Goal: Task Accomplishment & Management: Use online tool/utility

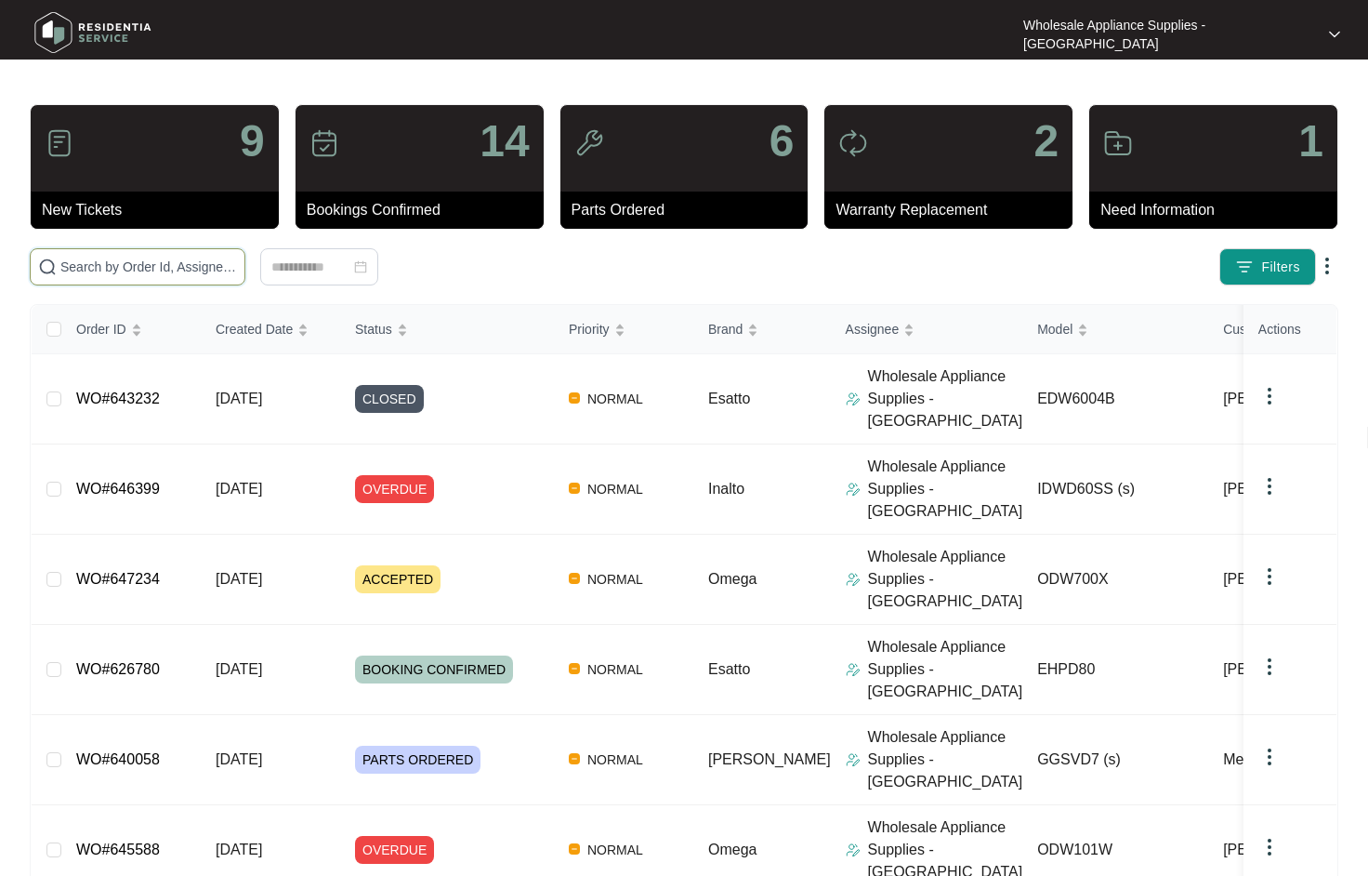
click at [112, 269] on input "text" at bounding box center [148, 267] width 177 height 20
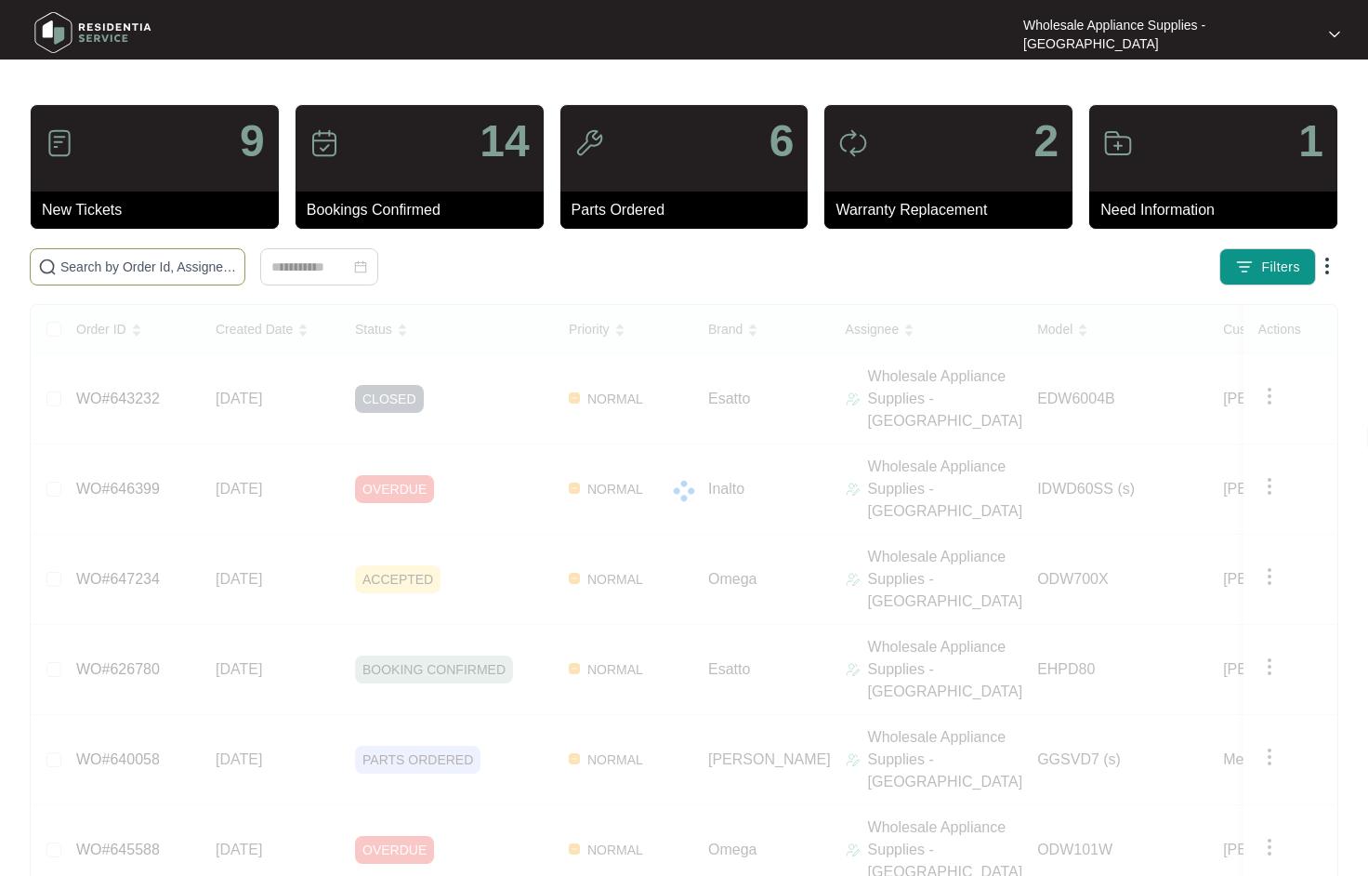
paste input "631305"
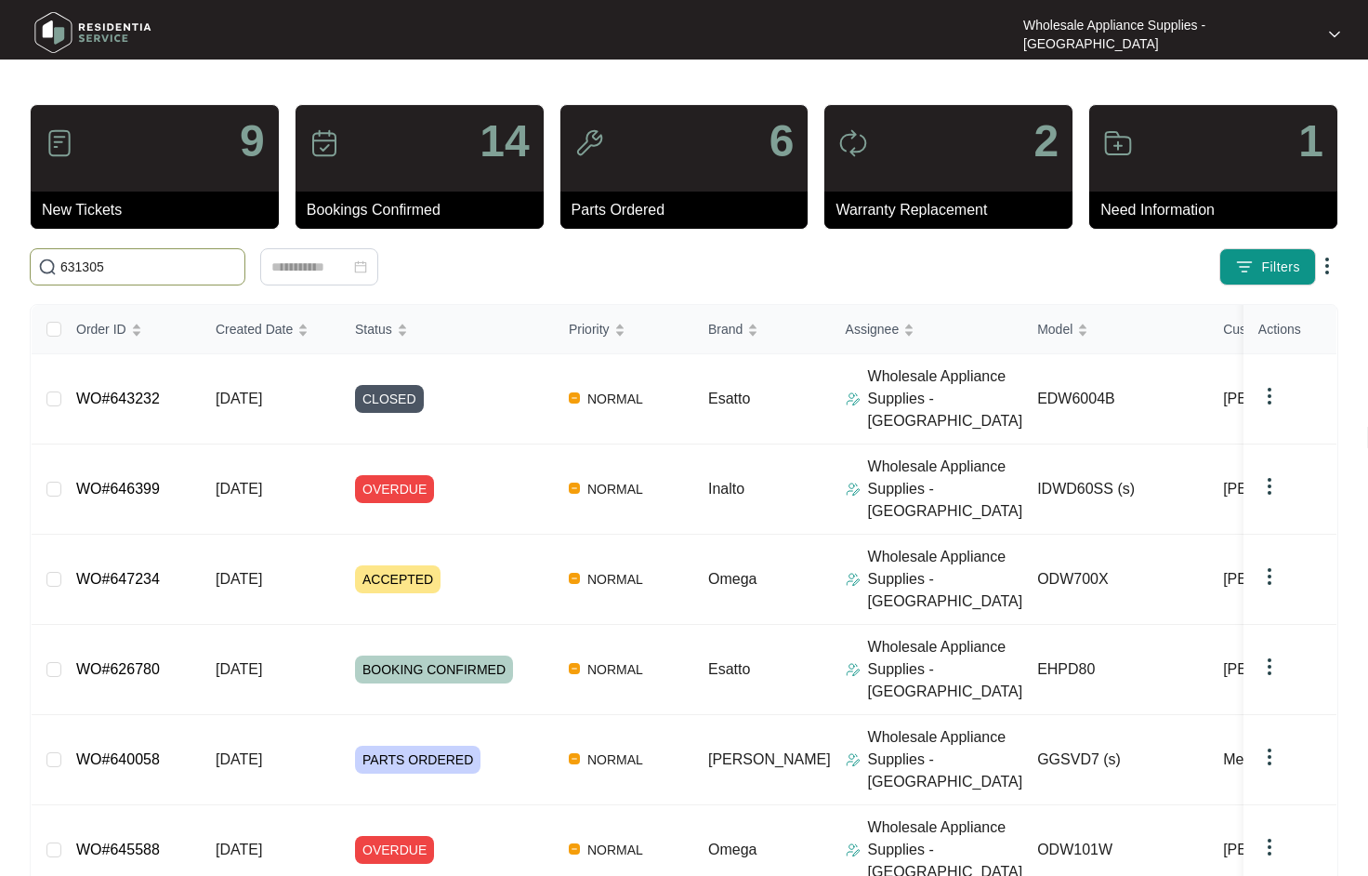
type input "631305"
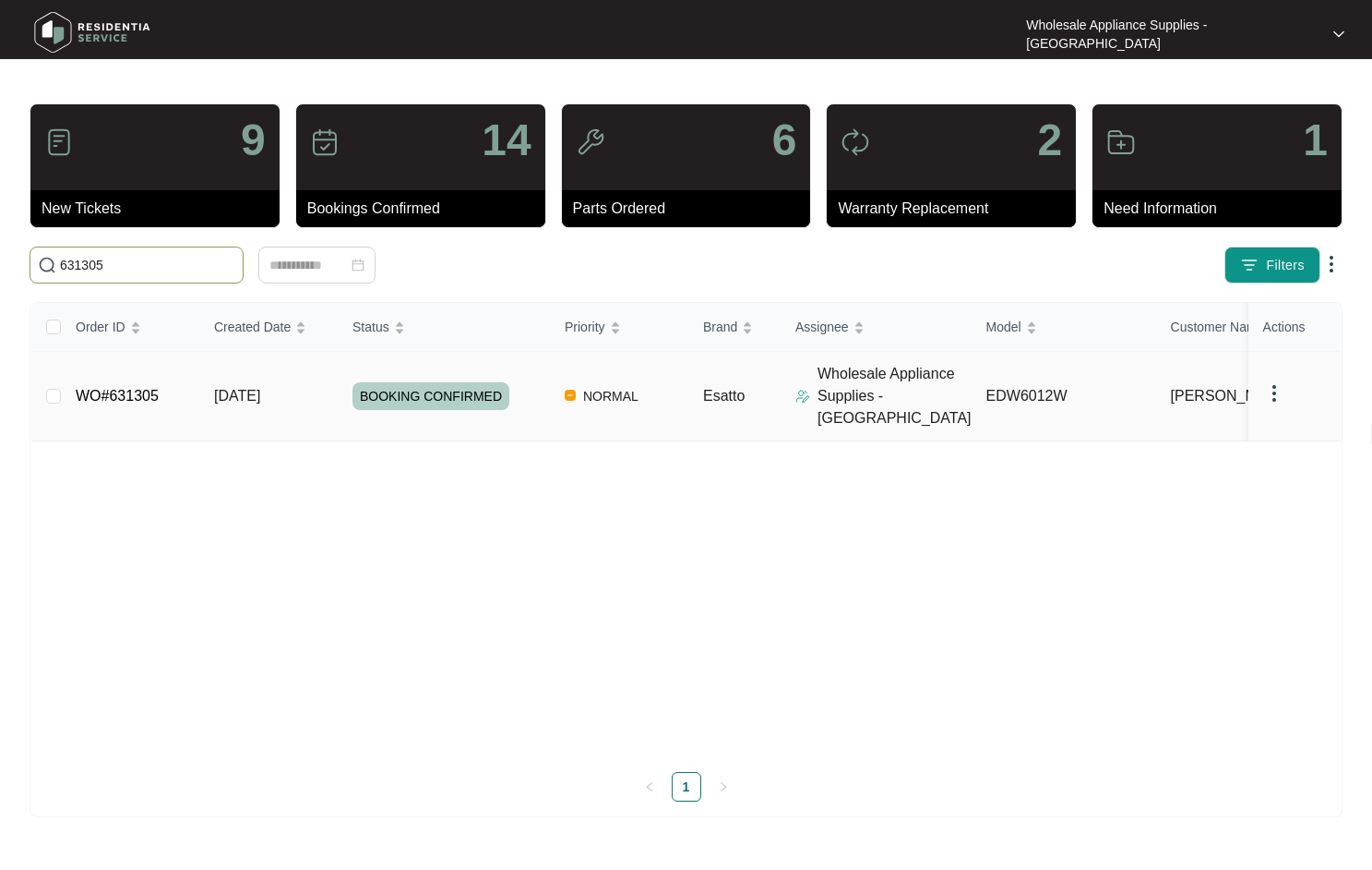
click at [260, 387] on span "[DATE]" at bounding box center [237, 395] width 46 height 16
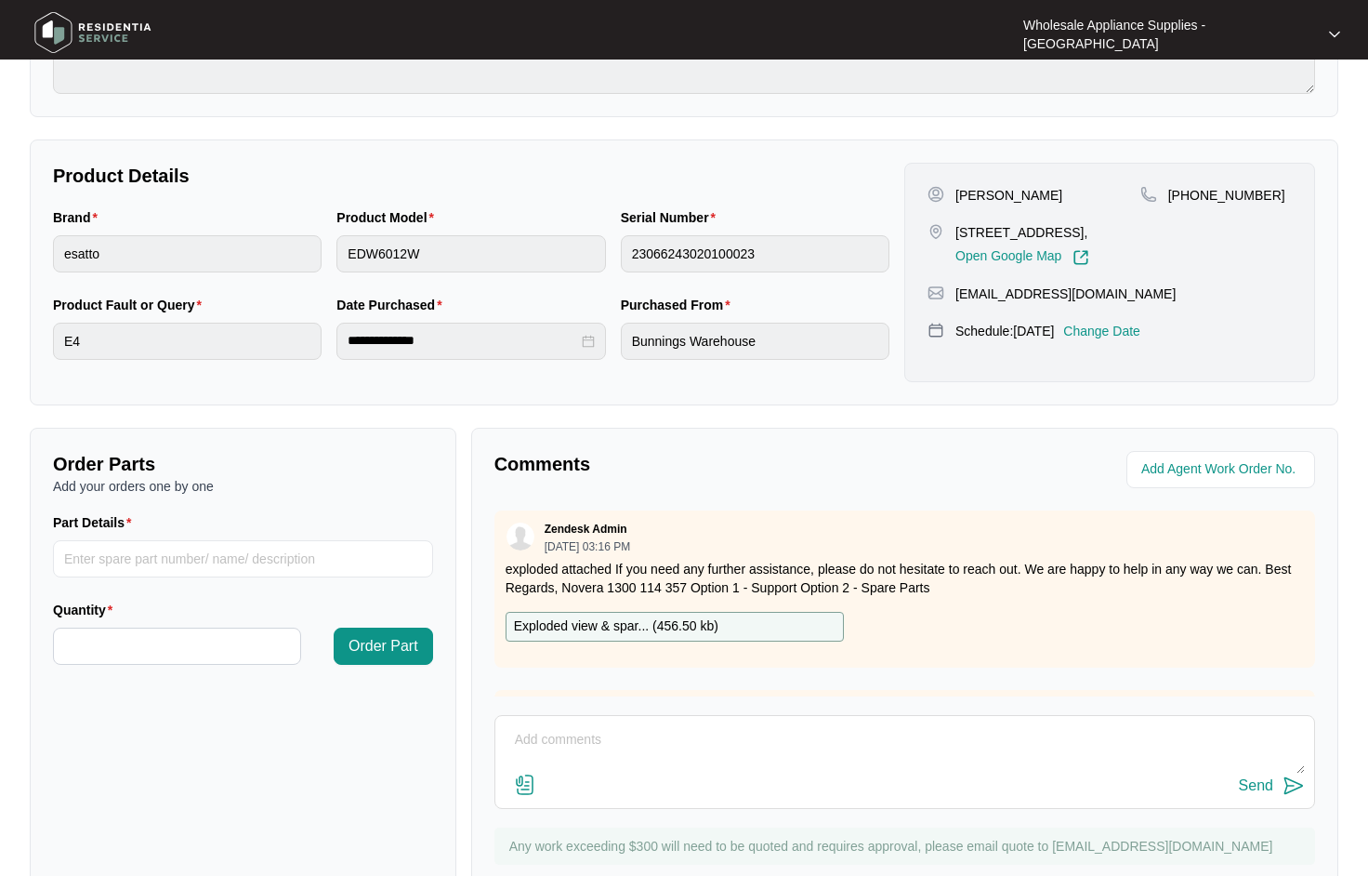
scroll to position [358, 0]
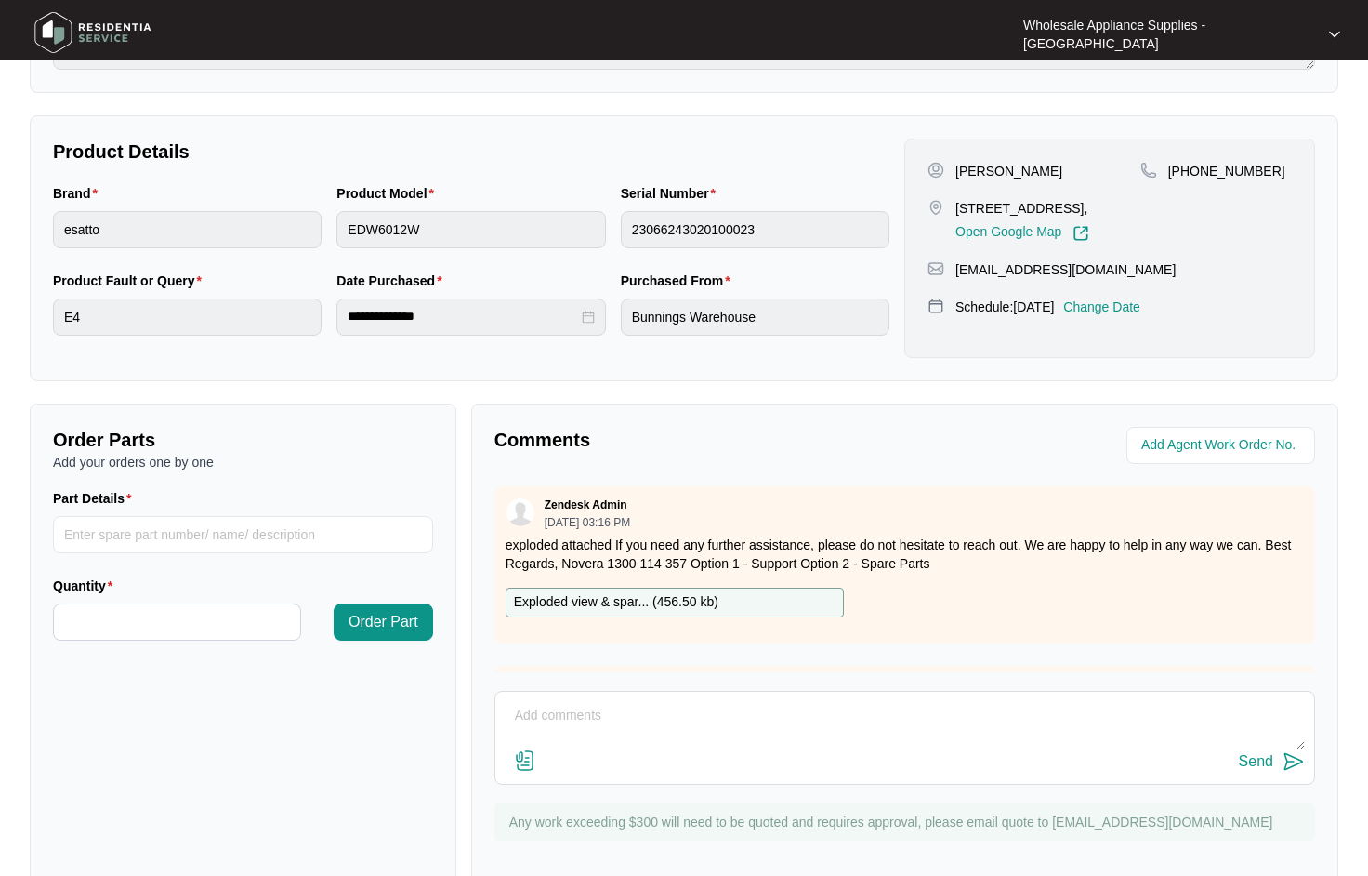
click at [662, 701] on textarea at bounding box center [905, 725] width 800 height 48
type textarea "Hi team, this has now been completed."
click at [1254, 753] on div "Send" at bounding box center [1256, 761] width 34 height 17
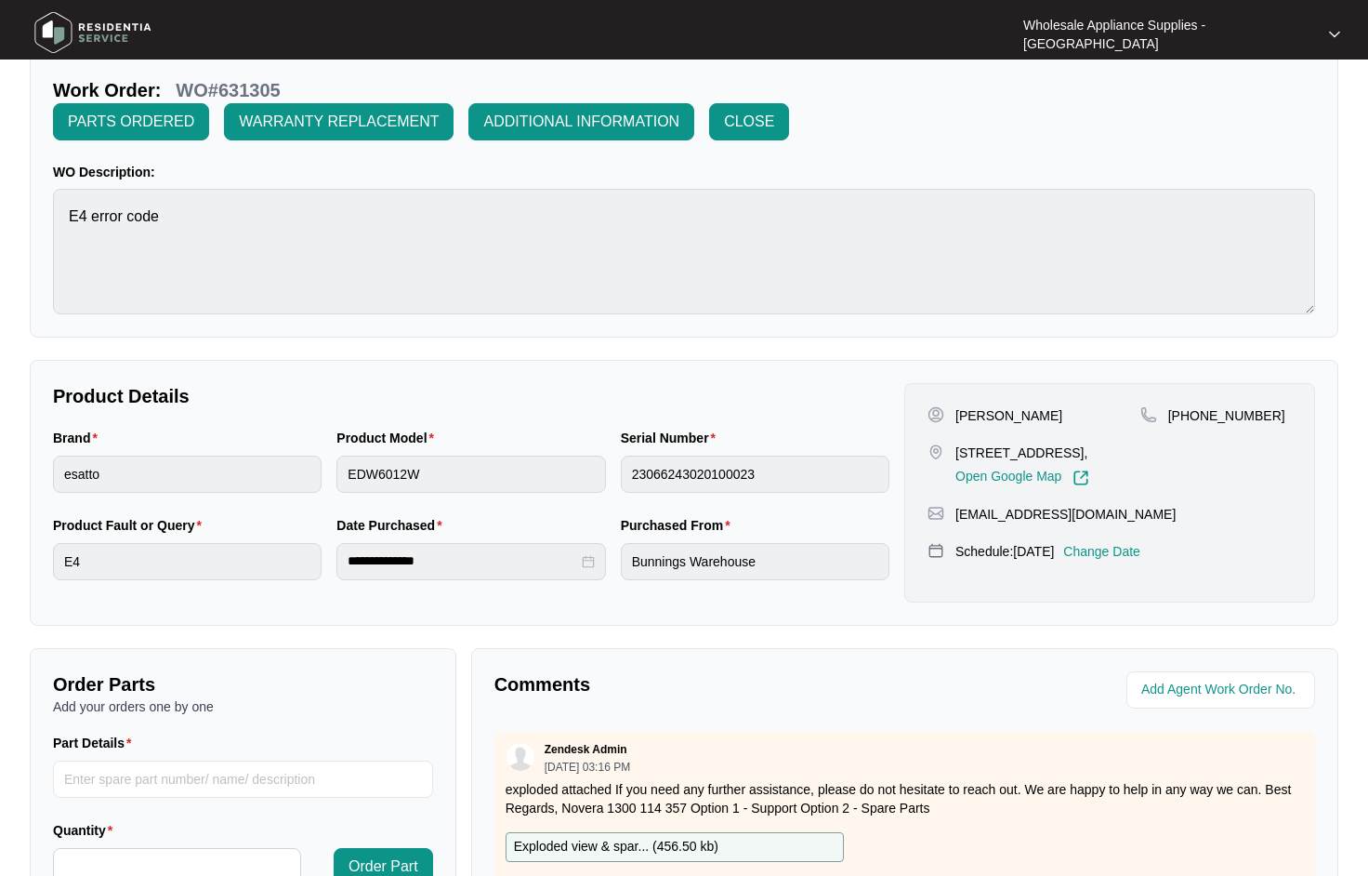
scroll to position [0, 0]
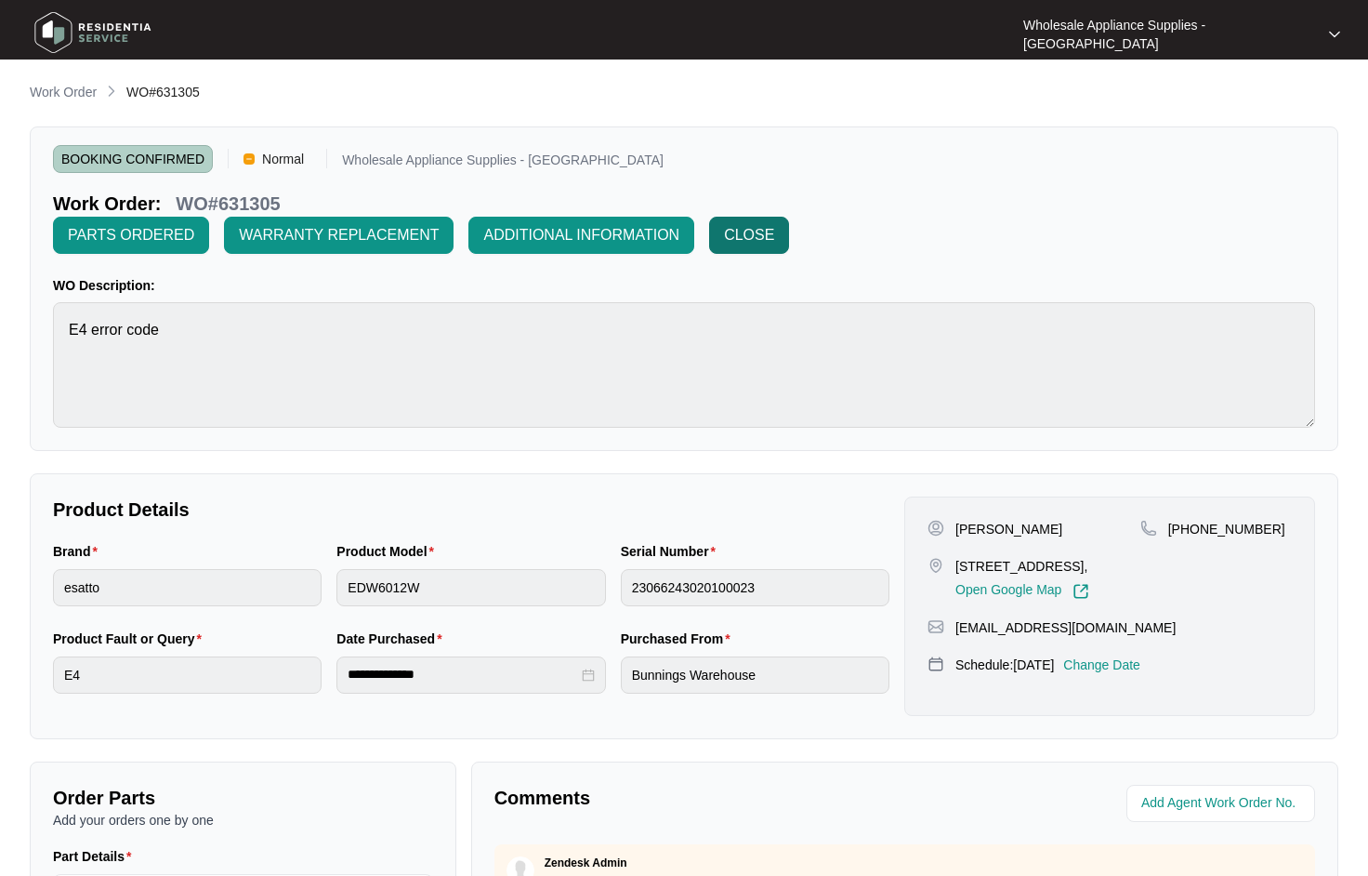
click at [774, 224] on span "CLOSE" at bounding box center [749, 235] width 50 height 22
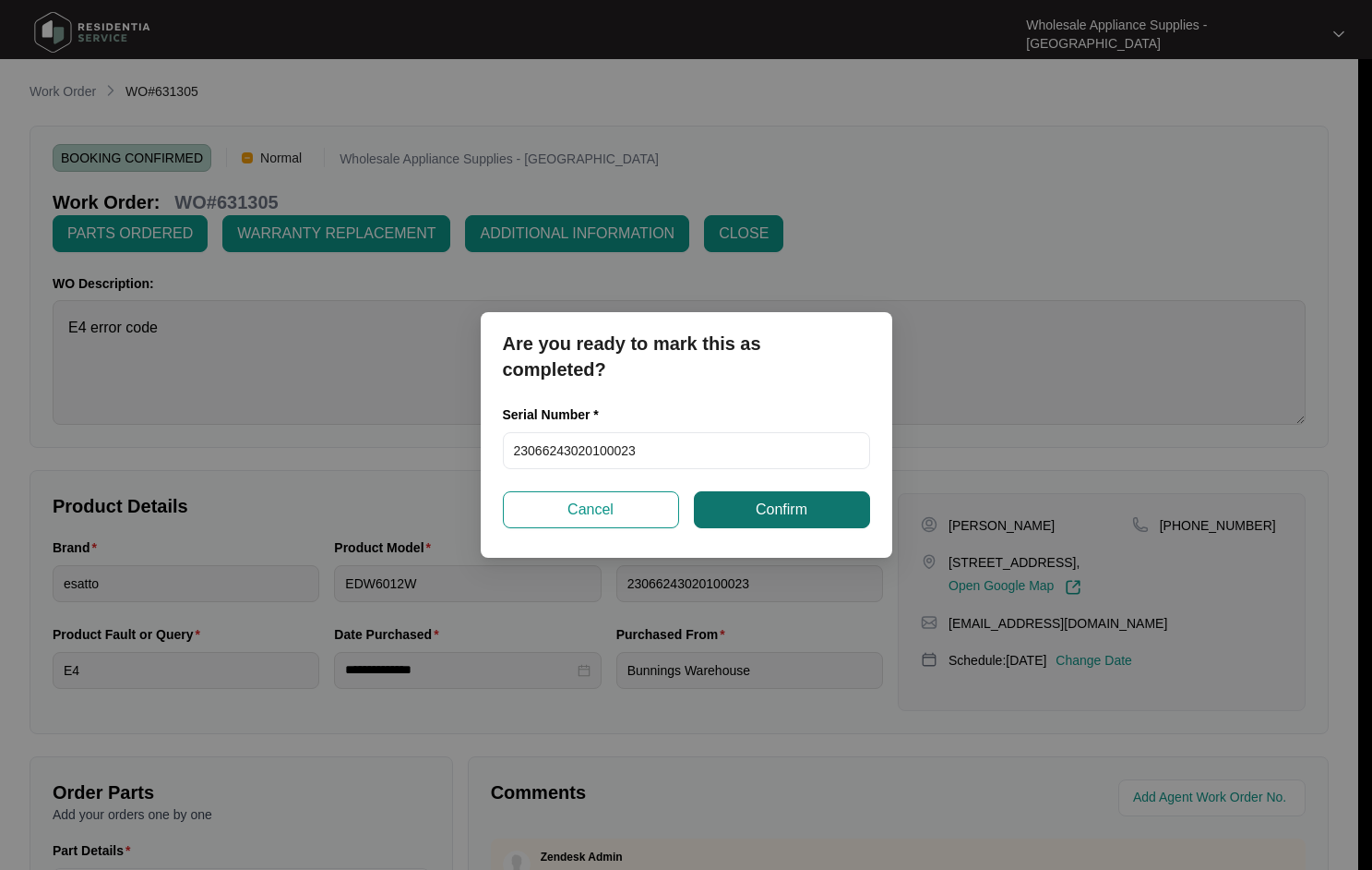
click at [745, 513] on button "Confirm" at bounding box center [782, 509] width 177 height 37
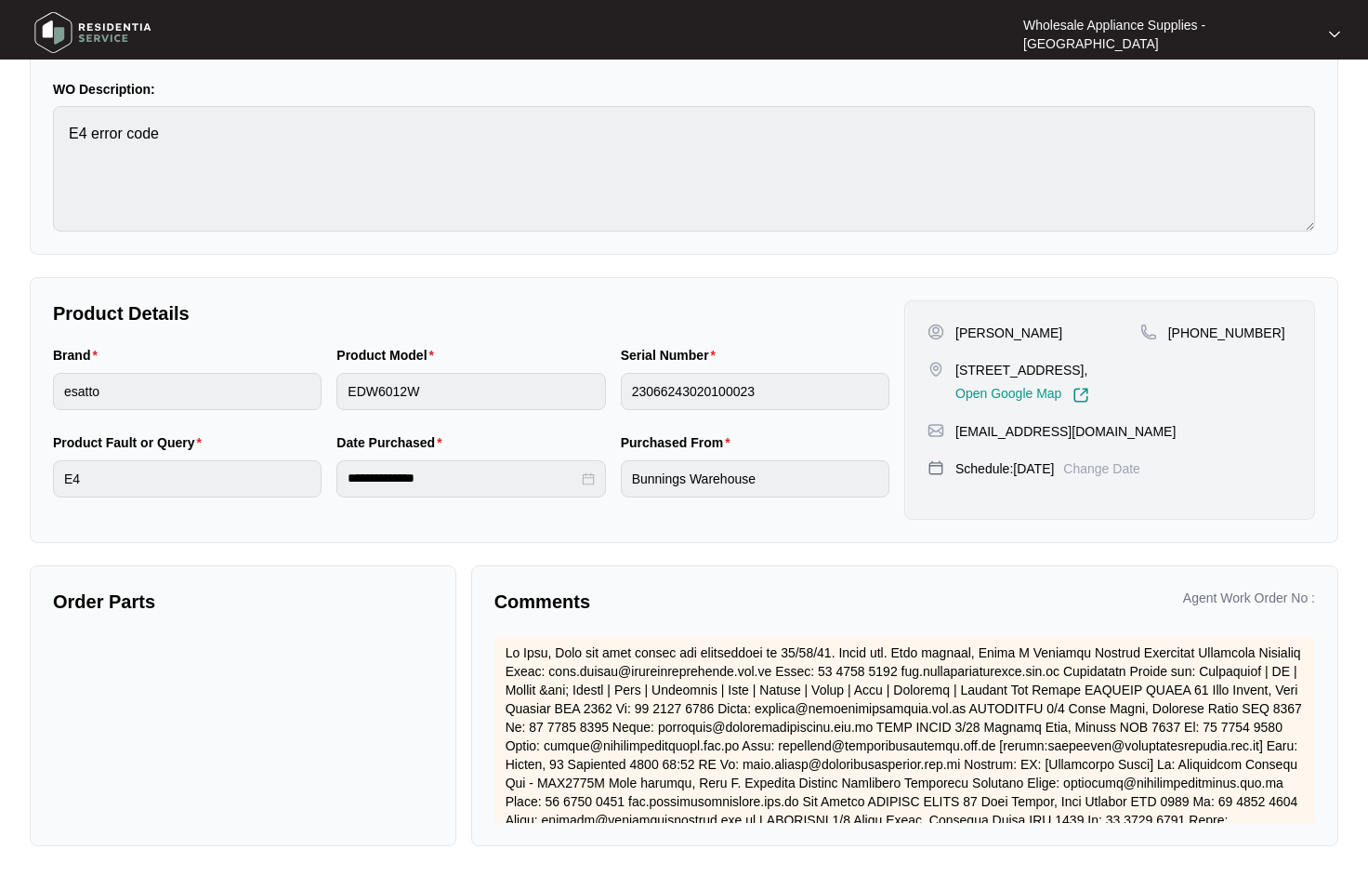
scroll to position [1564, 0]
